Goal: Information Seeking & Learning: Learn about a topic

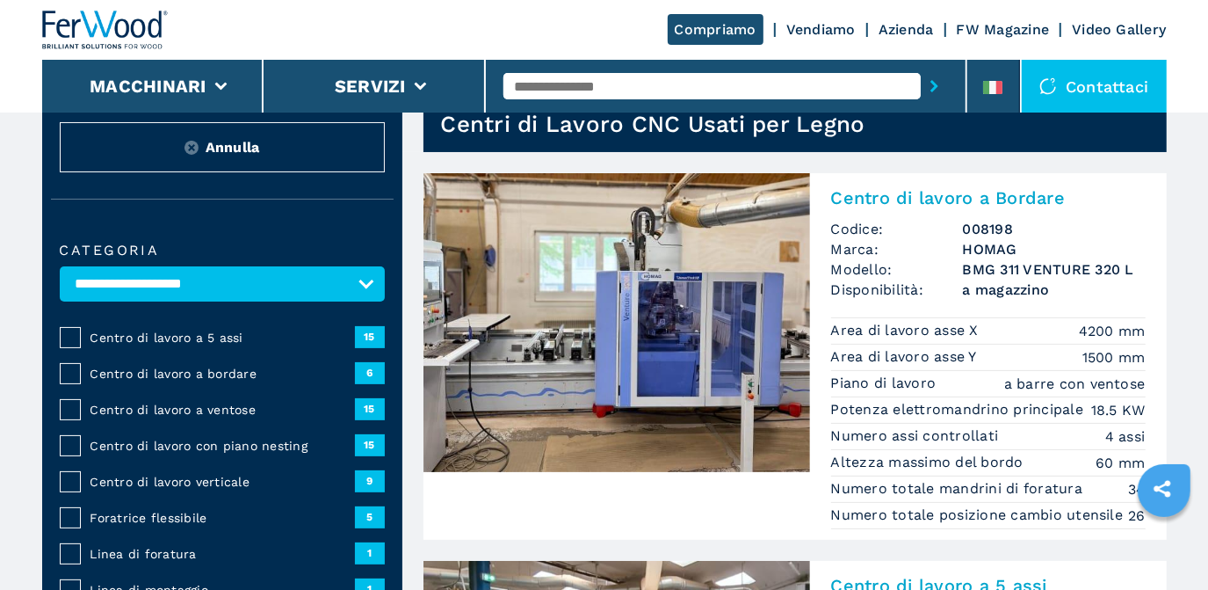
scroll to position [66, 0]
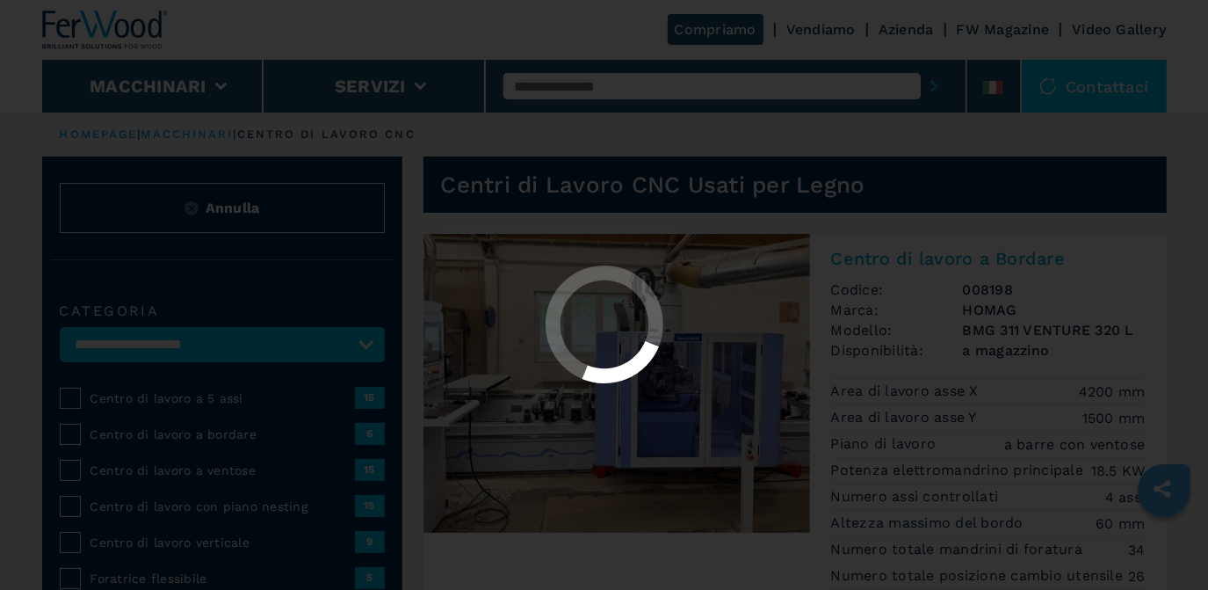
select select "**********"
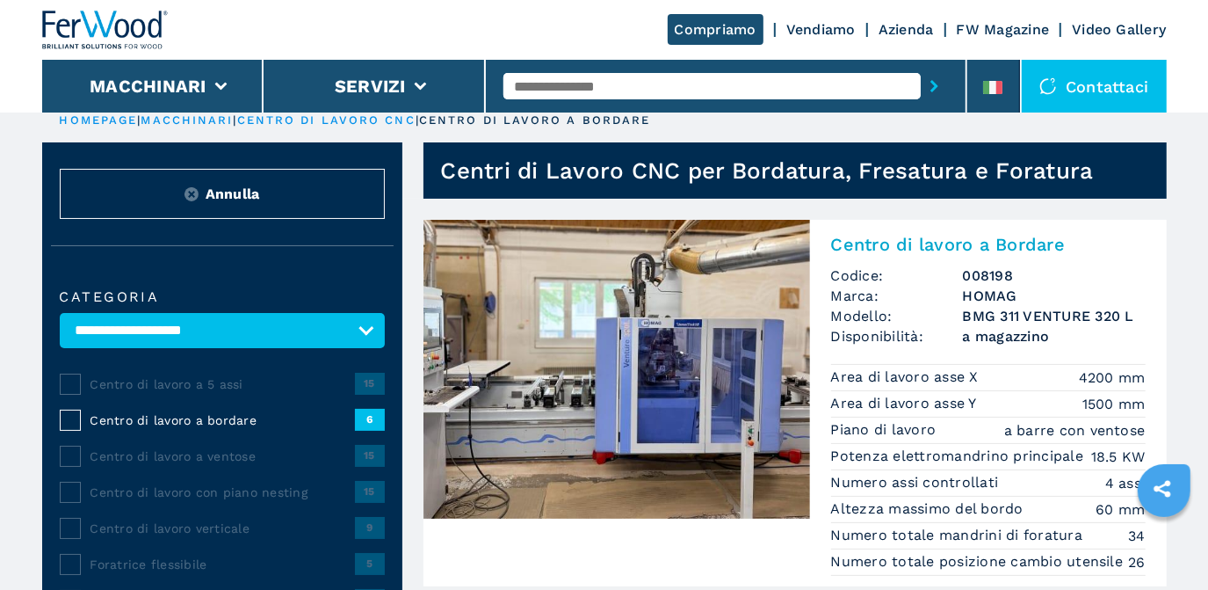
scroll to position [16, 0]
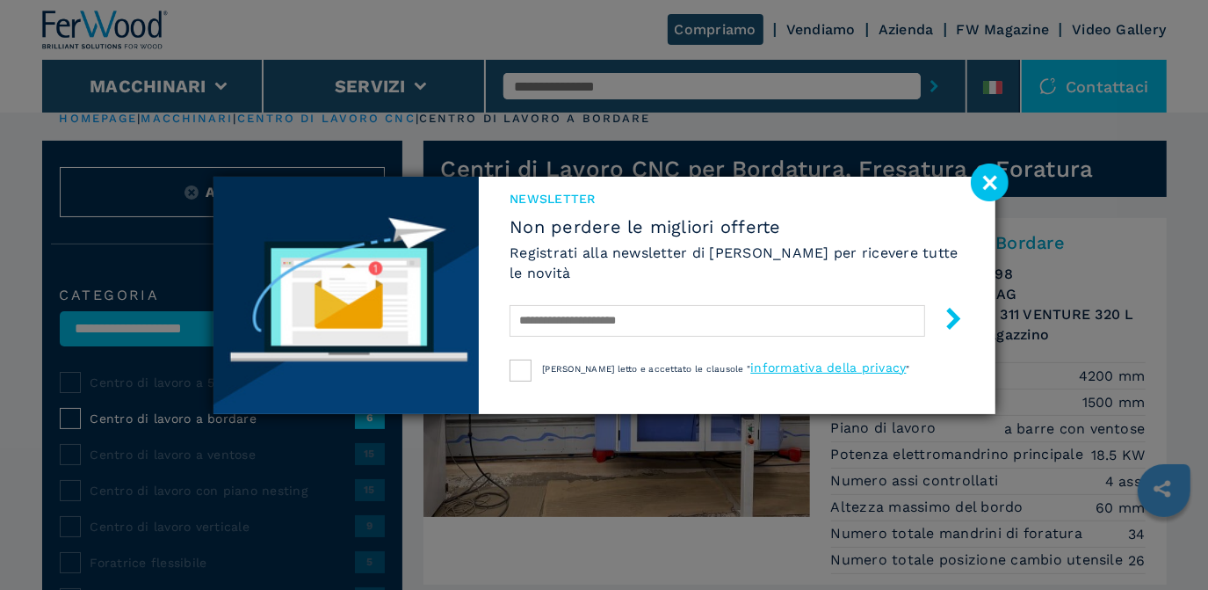
click at [993, 173] on image at bounding box center [990, 182] width 38 height 38
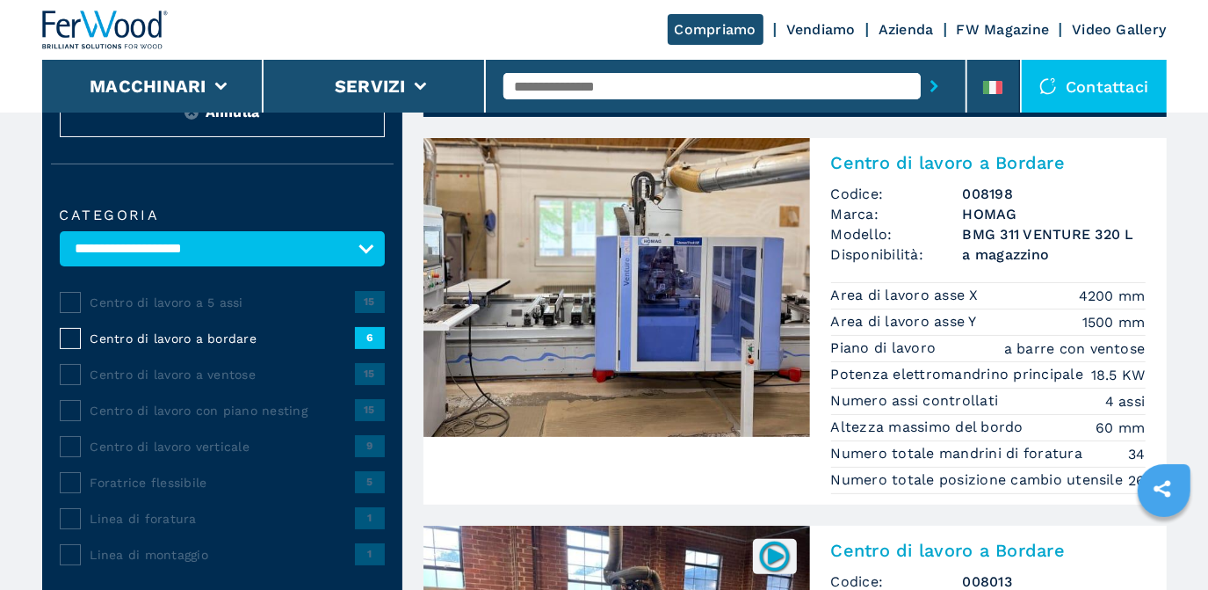
scroll to position [138, 0]
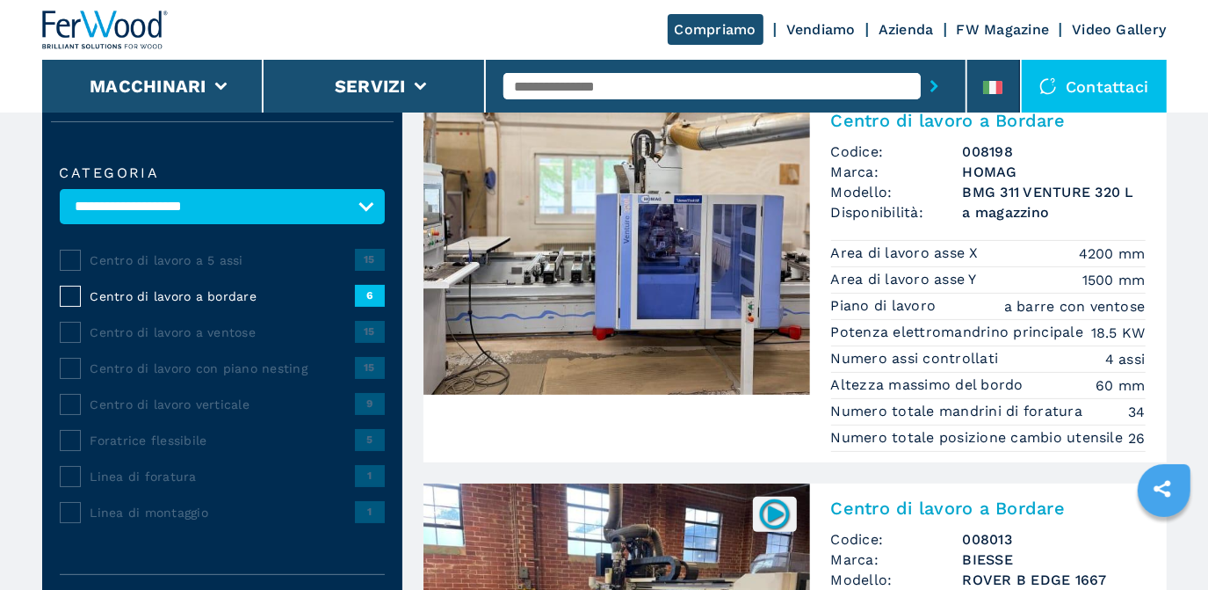
click at [242, 329] on span "Centro di lavoro a ventose" at bounding box center [222, 332] width 264 height 18
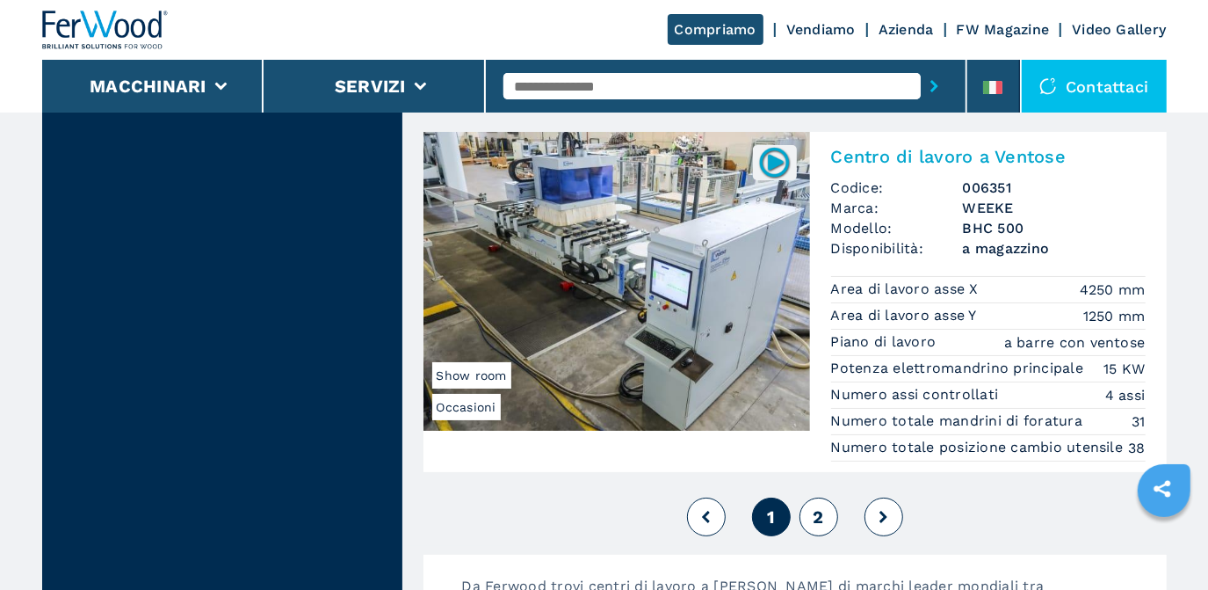
scroll to position [4346, 0]
click at [811, 533] on button "2" at bounding box center [818, 515] width 39 height 39
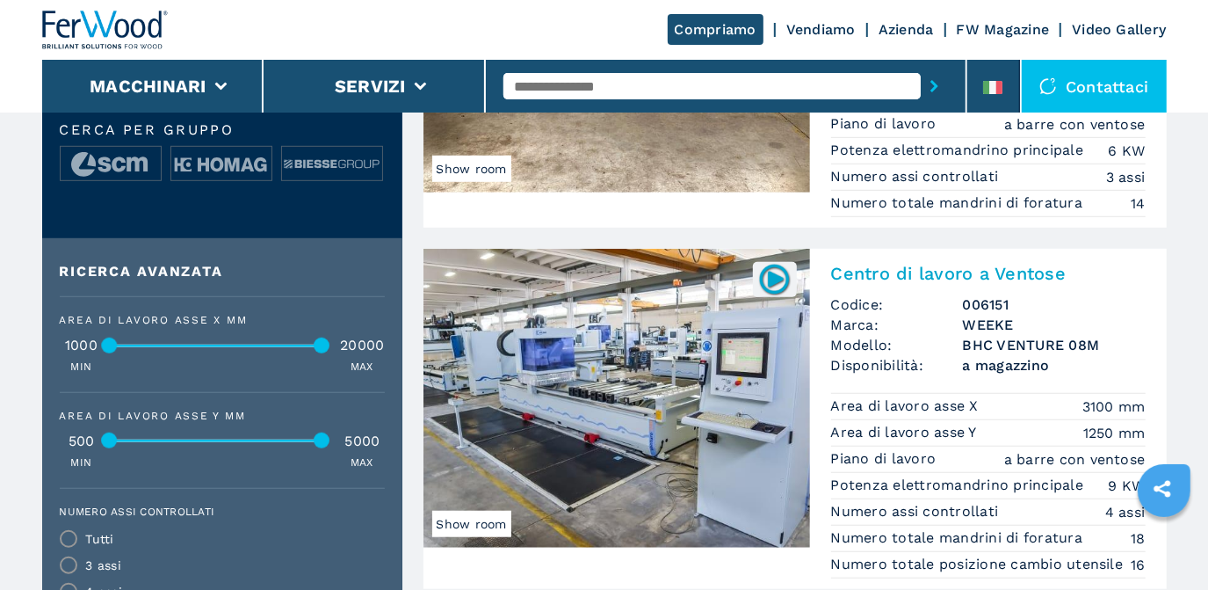
scroll to position [696, 0]
